Goal: Find specific page/section: Find specific page/section

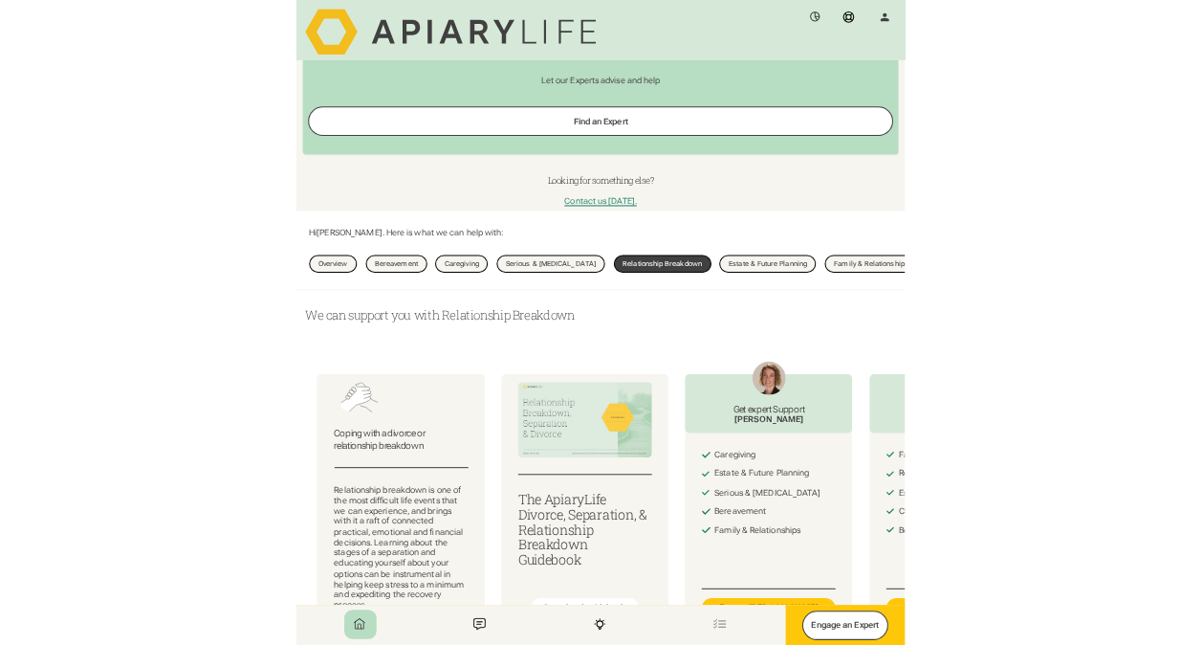
scroll to position [87, 0]
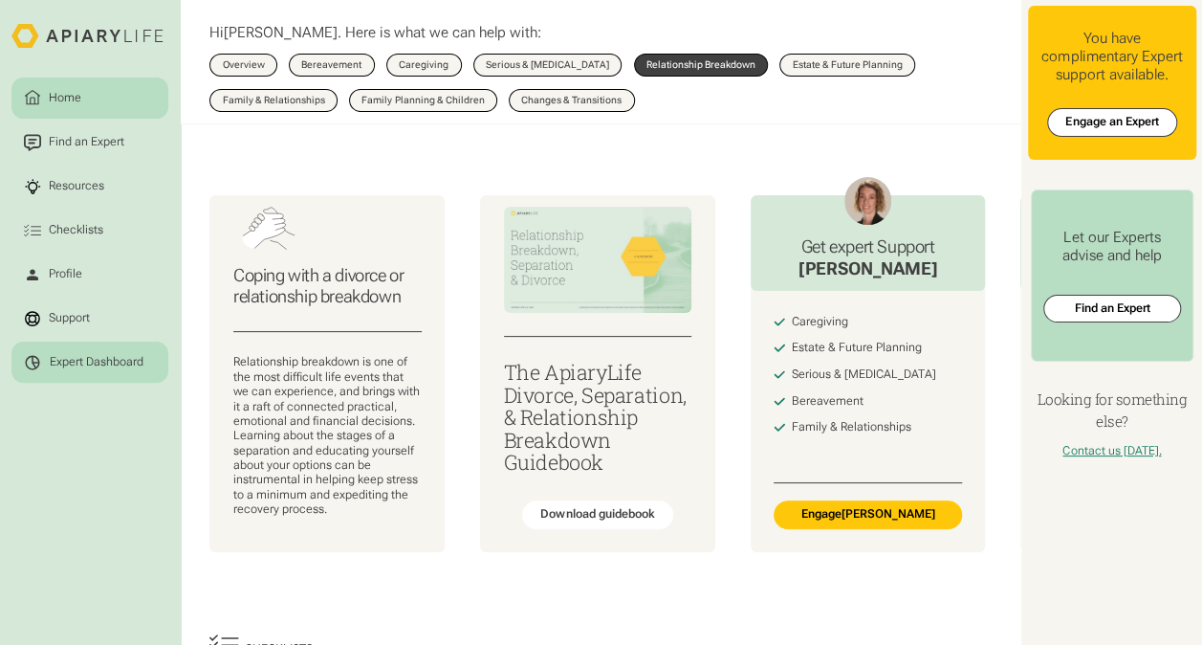
click at [109, 365] on div "Expert Dashboard" at bounding box center [97, 362] width 94 height 14
